Goal: Task Accomplishment & Management: Manage account settings

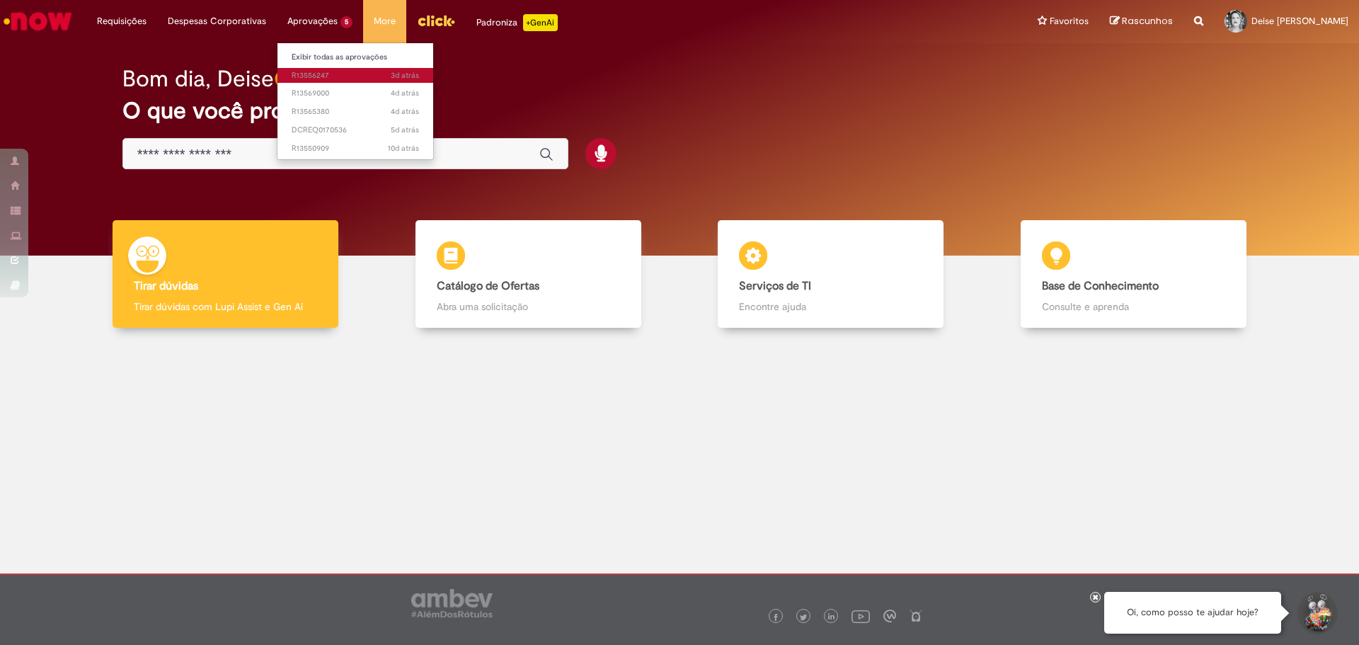
click at [296, 76] on span "3d atrás 3 dias atrás R13556247" at bounding box center [355, 75] width 127 height 11
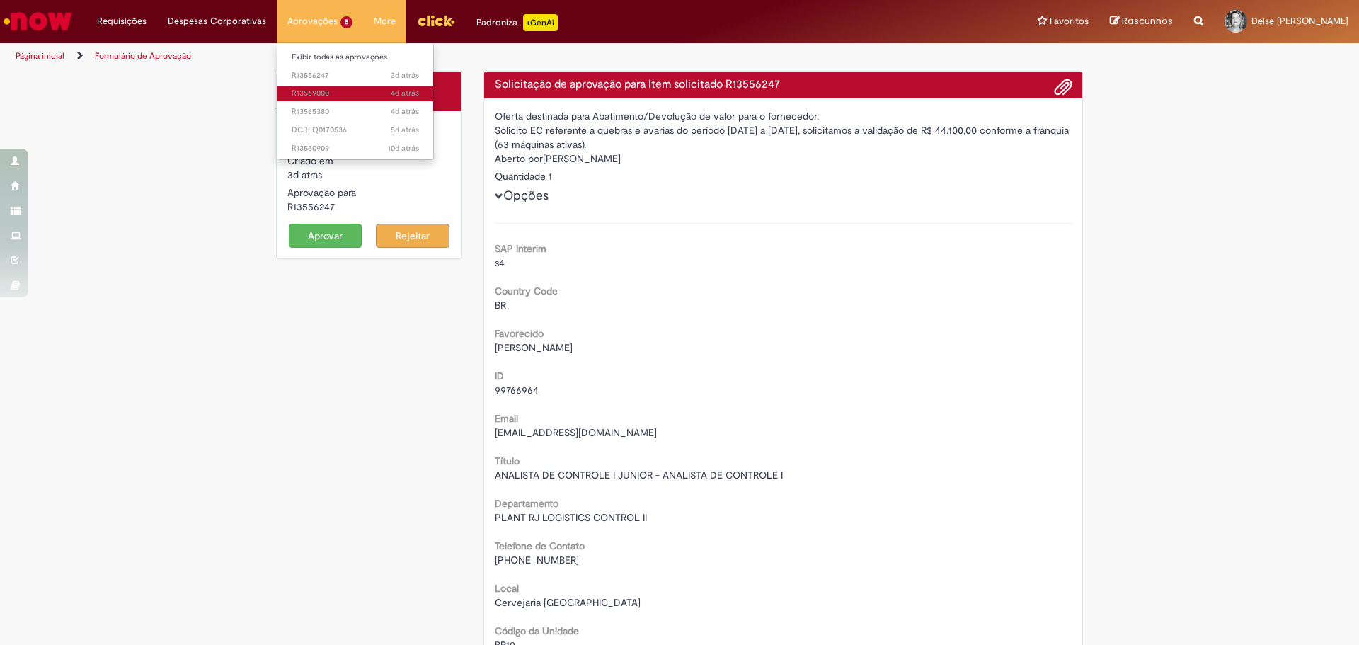
click at [301, 92] on span "4d atrás 4 dias atrás R13569000" at bounding box center [355, 93] width 127 height 11
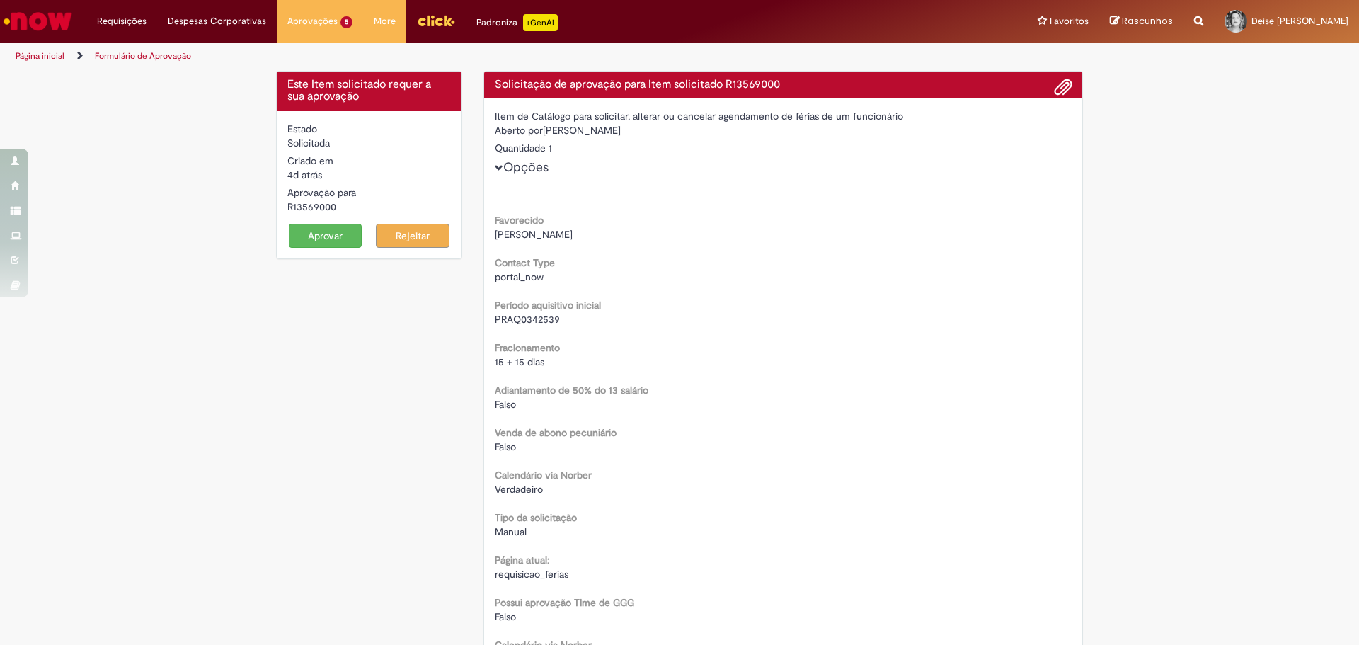
click at [1117, 332] on div "Este Item solicitado requer a sua aprovação Estado Solicitada Criado em 4d atrá…" at bounding box center [679, 536] width 1359 height 931
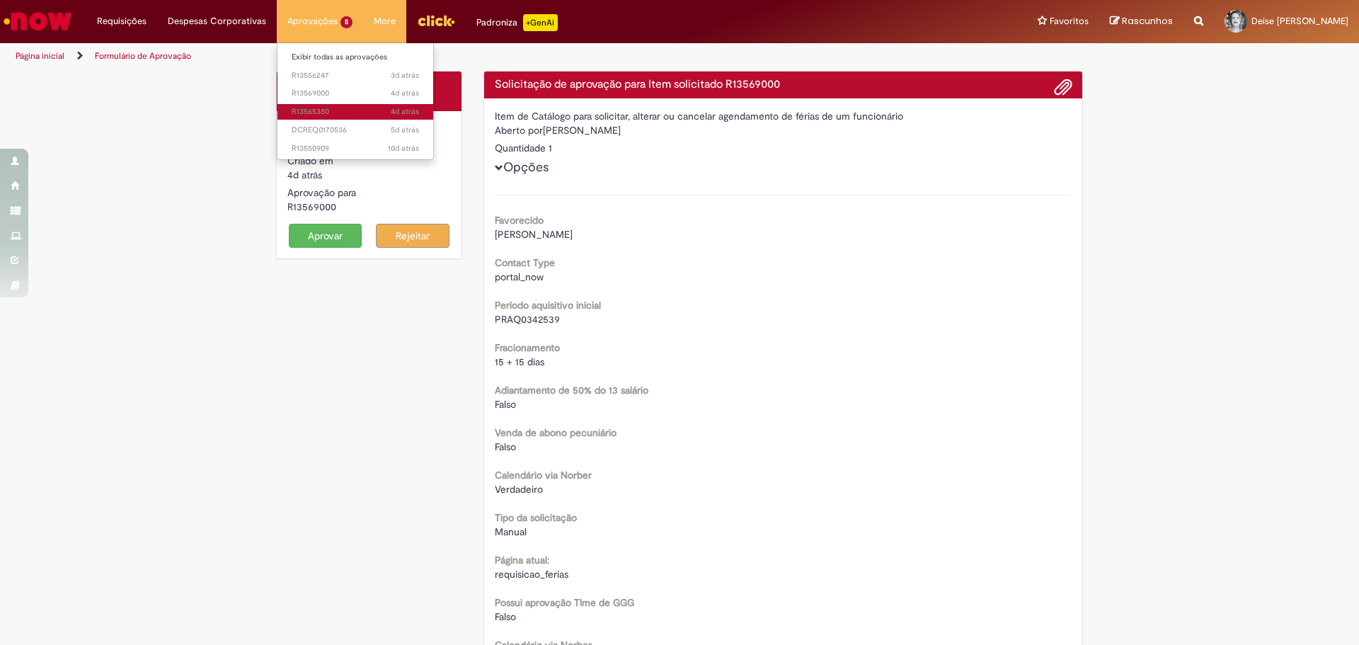
click at [306, 115] on span "4d atrás 4 dias atrás R13565380" at bounding box center [355, 111] width 127 height 11
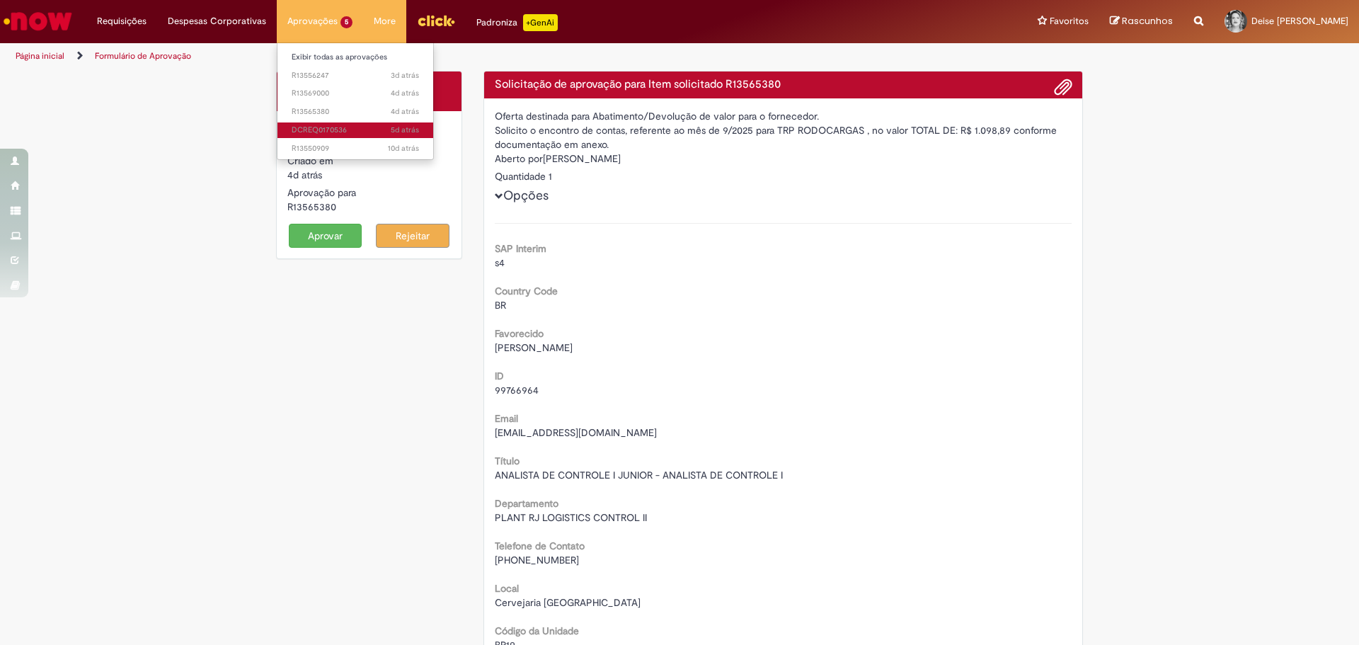
click at [304, 130] on span "5d atrás 5 dias atrás DCREQ0170536" at bounding box center [355, 130] width 127 height 11
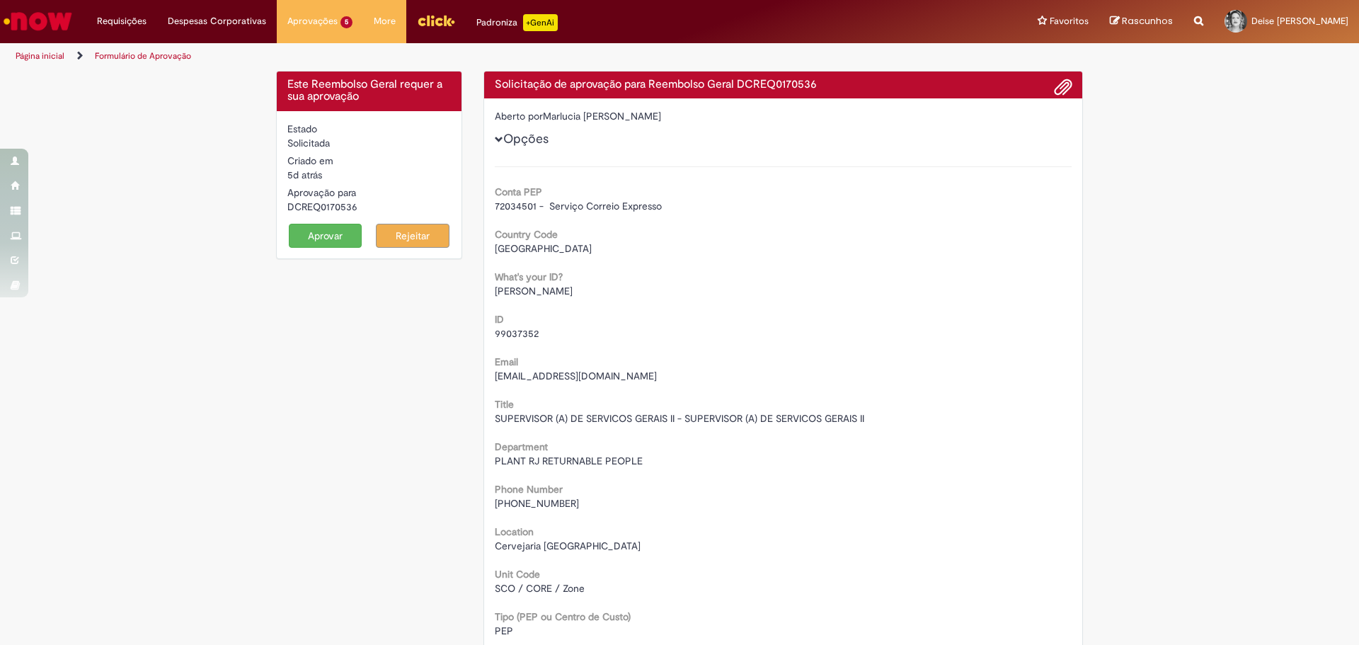
click at [298, 226] on button "Aprovar" at bounding box center [326, 236] width 74 height 24
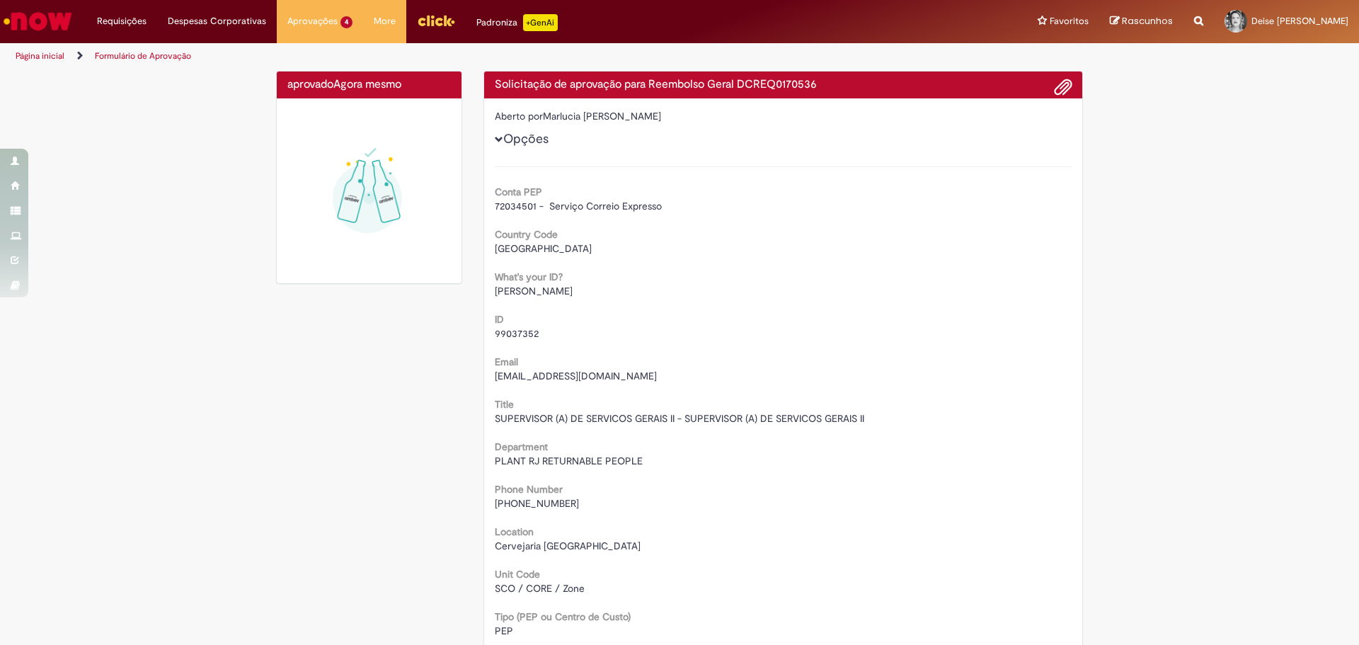
click at [304, 22] on li "Aprovações 4 Exibir todas as aprovações 3d atrás 3 dias atrás R13556247 4d atrá…" at bounding box center [320, 21] width 86 height 42
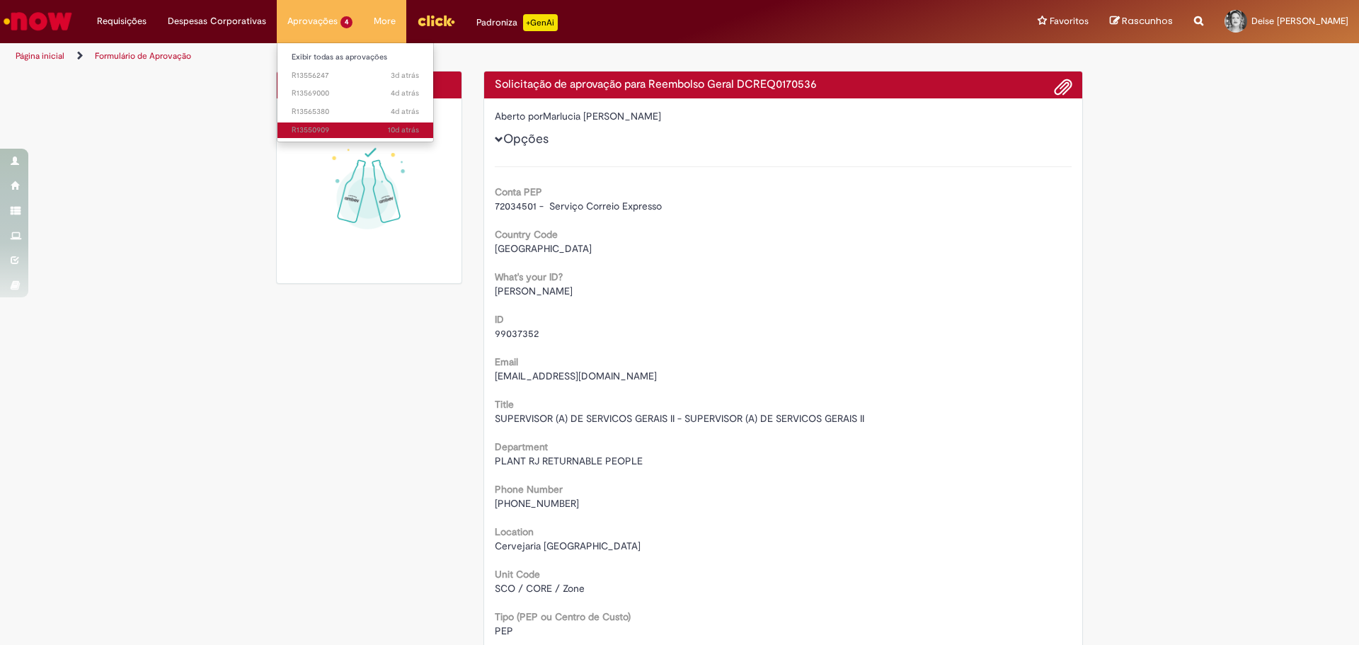
click at [295, 123] on link "10d atrás 10 dias atrás R13550909" at bounding box center [355, 130] width 156 height 16
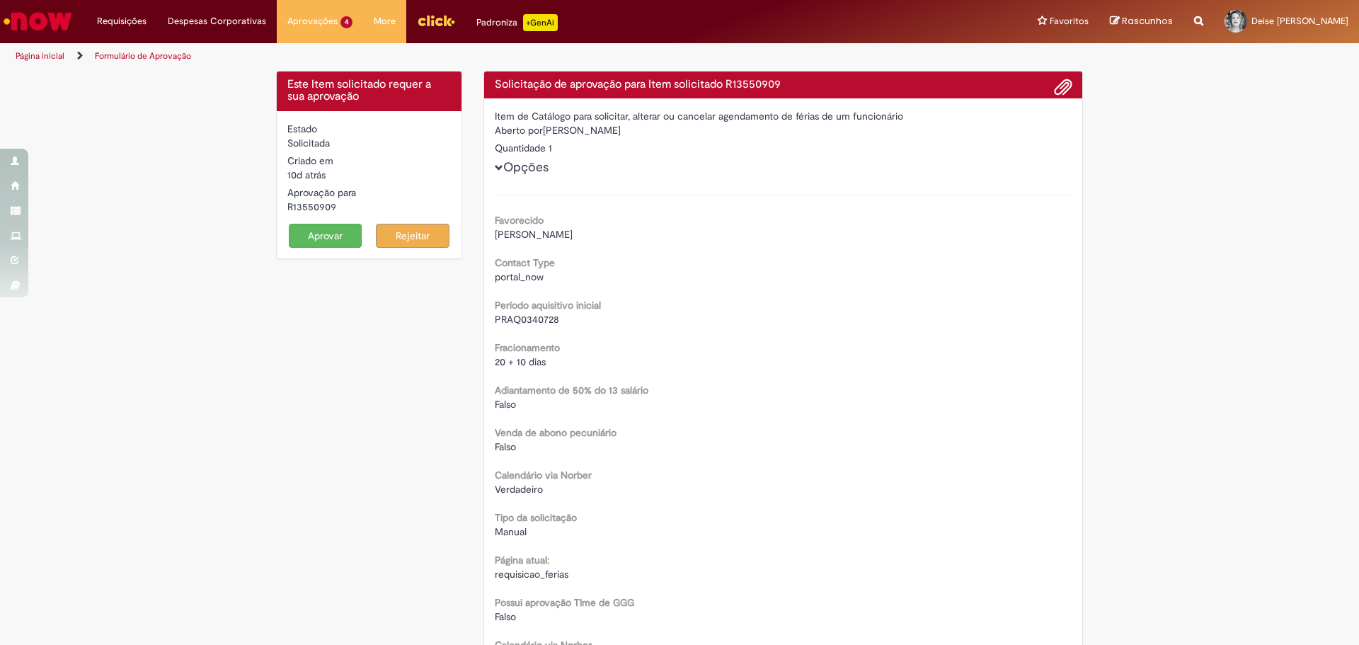
click at [190, 161] on div "Este Item solicitado requer a sua aprovação Estado Solicitada Criado em 10d atr…" at bounding box center [679, 536] width 1359 height 931
